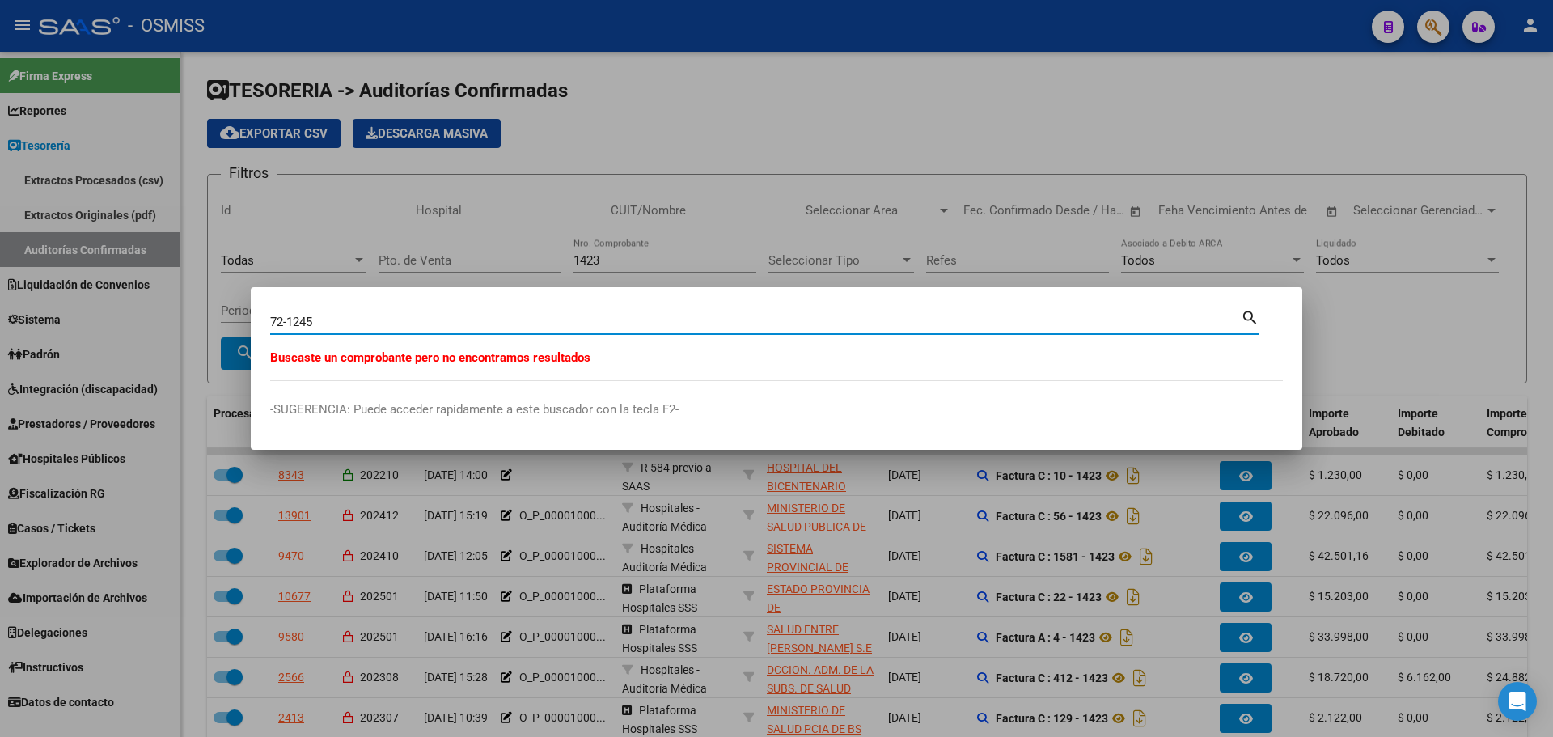
scroll to position [112, 0]
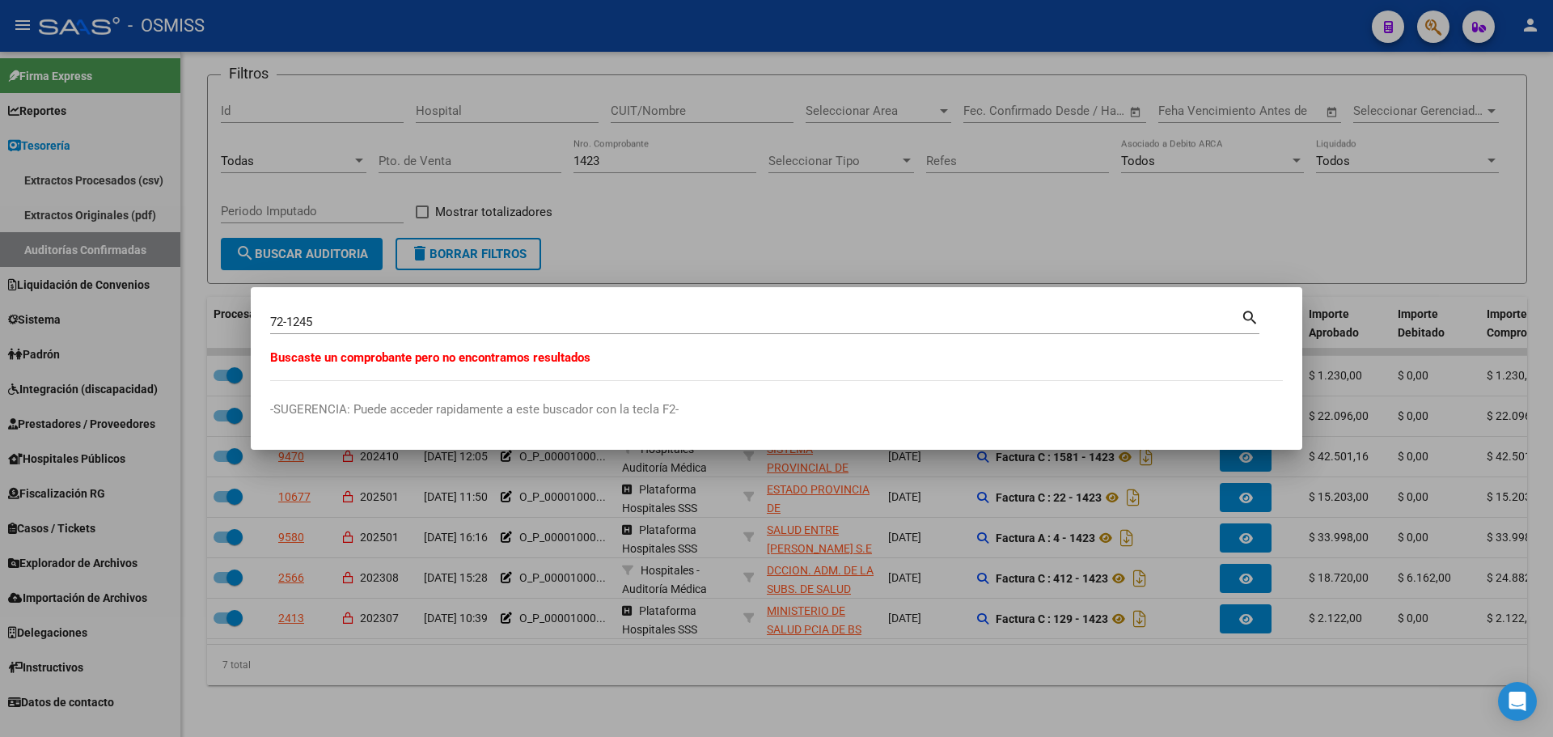
drag, startPoint x: 425, startPoint y: 331, endPoint x: 127, endPoint y: 284, distance: 301.4
click at [127, 284] on div "72-1245 Buscar (apellido, dni, [PERSON_NAME], nro traspaso, cuit, obra social) …" at bounding box center [776, 368] width 1553 height 737
click at [359, 325] on input "72-1245" at bounding box center [755, 322] width 971 height 15
type input "7"
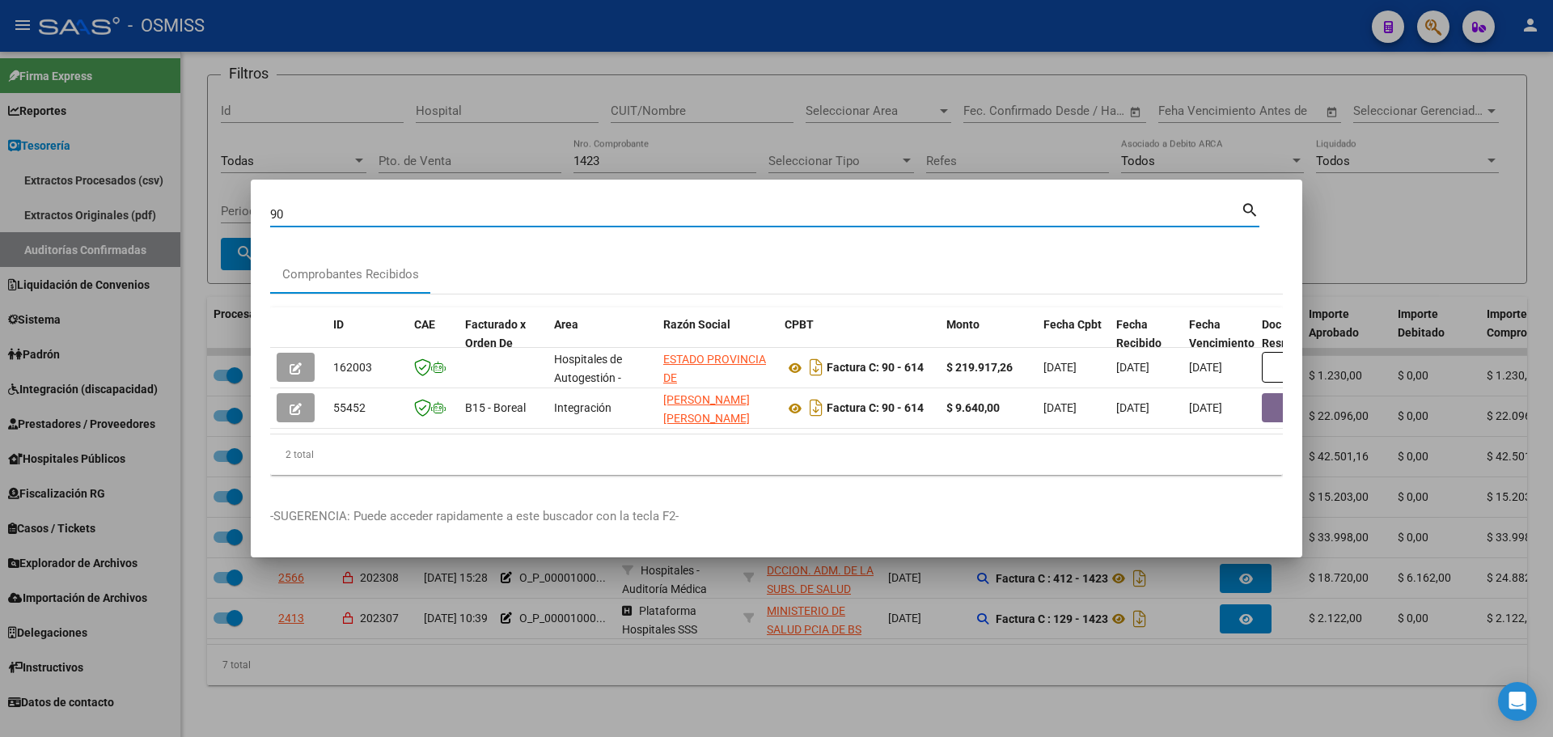
type input "9"
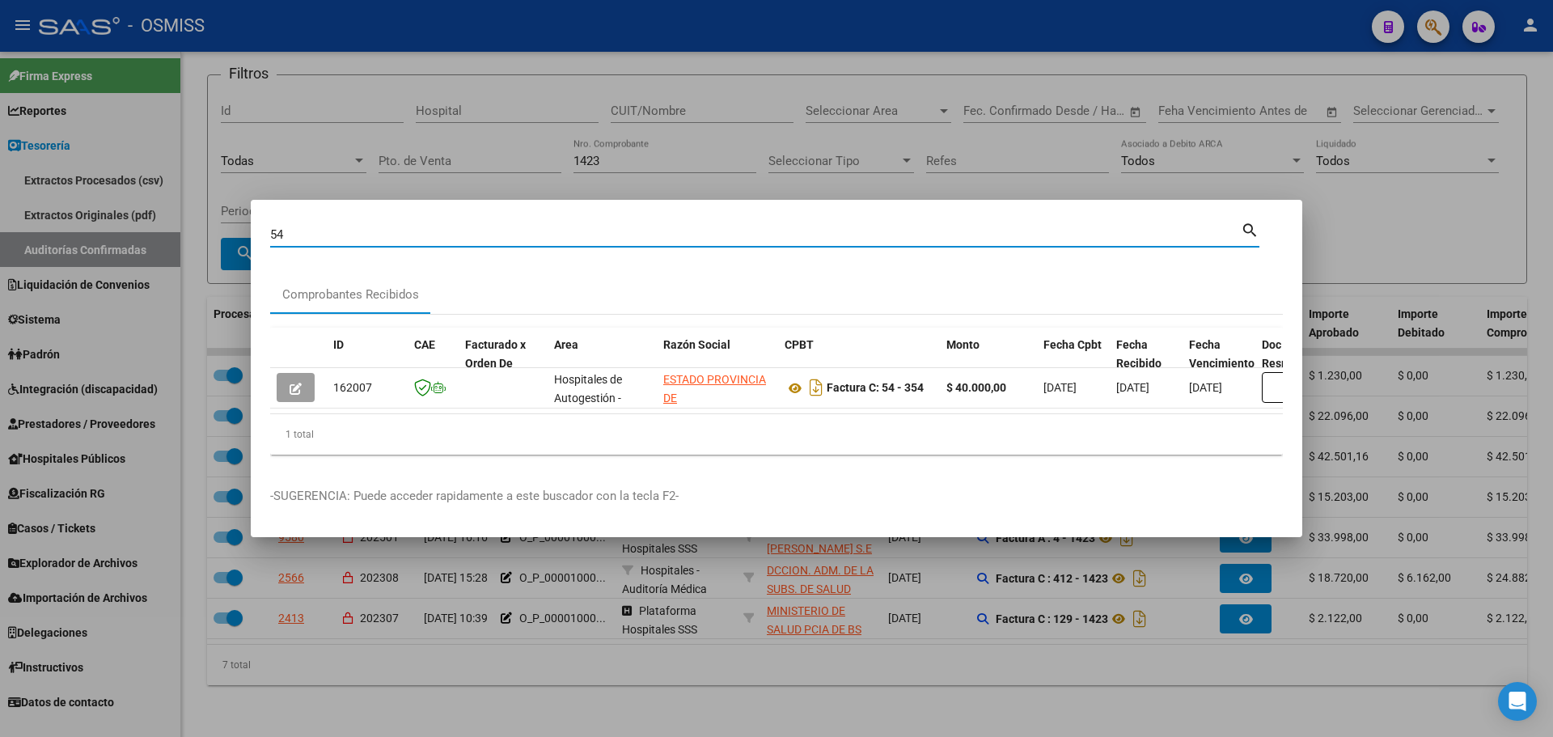
type input "5"
type input "7"
type input "5"
drag, startPoint x: 293, startPoint y: 225, endPoint x: 162, endPoint y: 221, distance: 131.1
click at [162, 221] on div "12-3039 Buscar (apellido, dni, cuil, nro traspaso, cuit, obra social) search Co…" at bounding box center [776, 368] width 1553 height 737
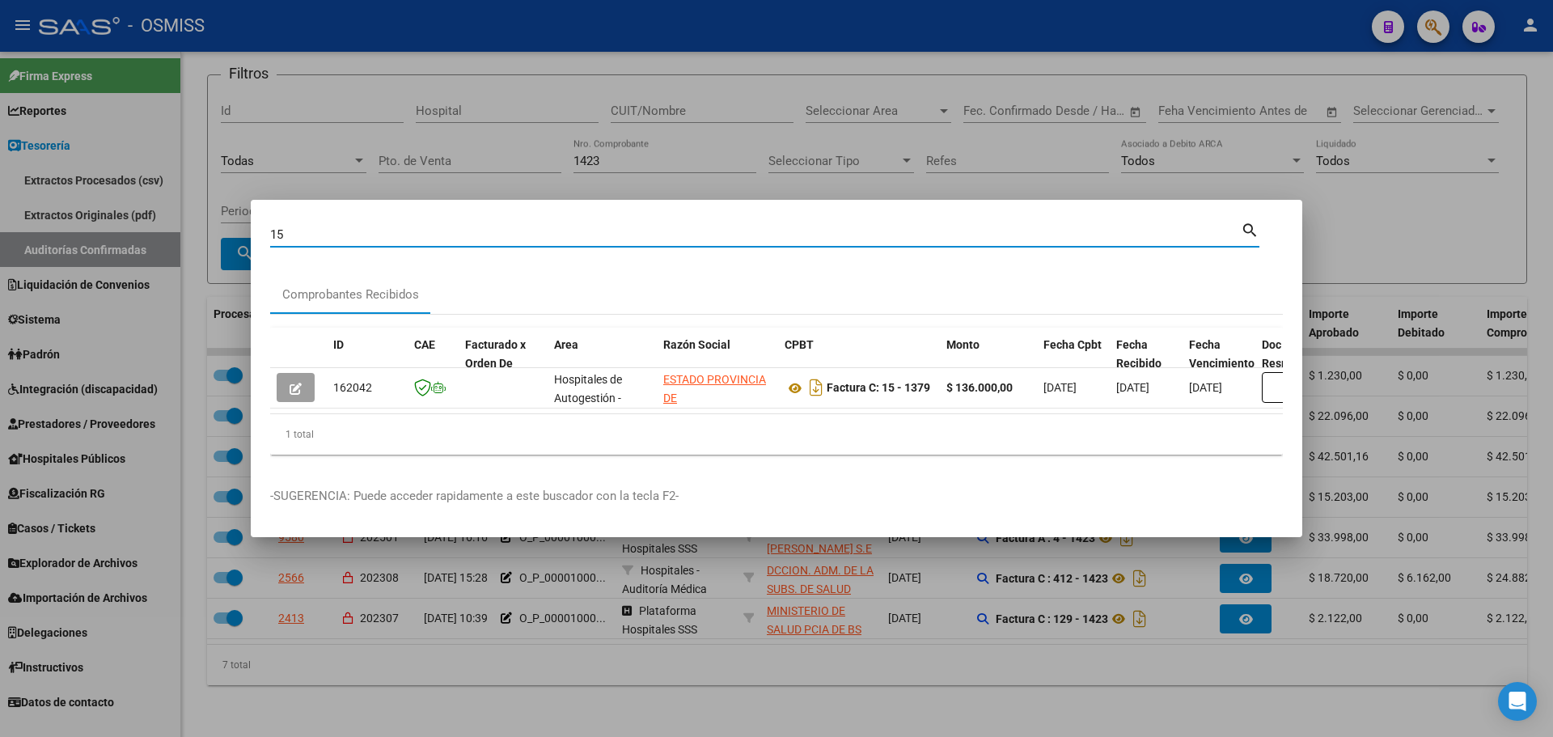
type input "1"
type input "72-1245"
